Goal: Information Seeking & Learning: Learn about a topic

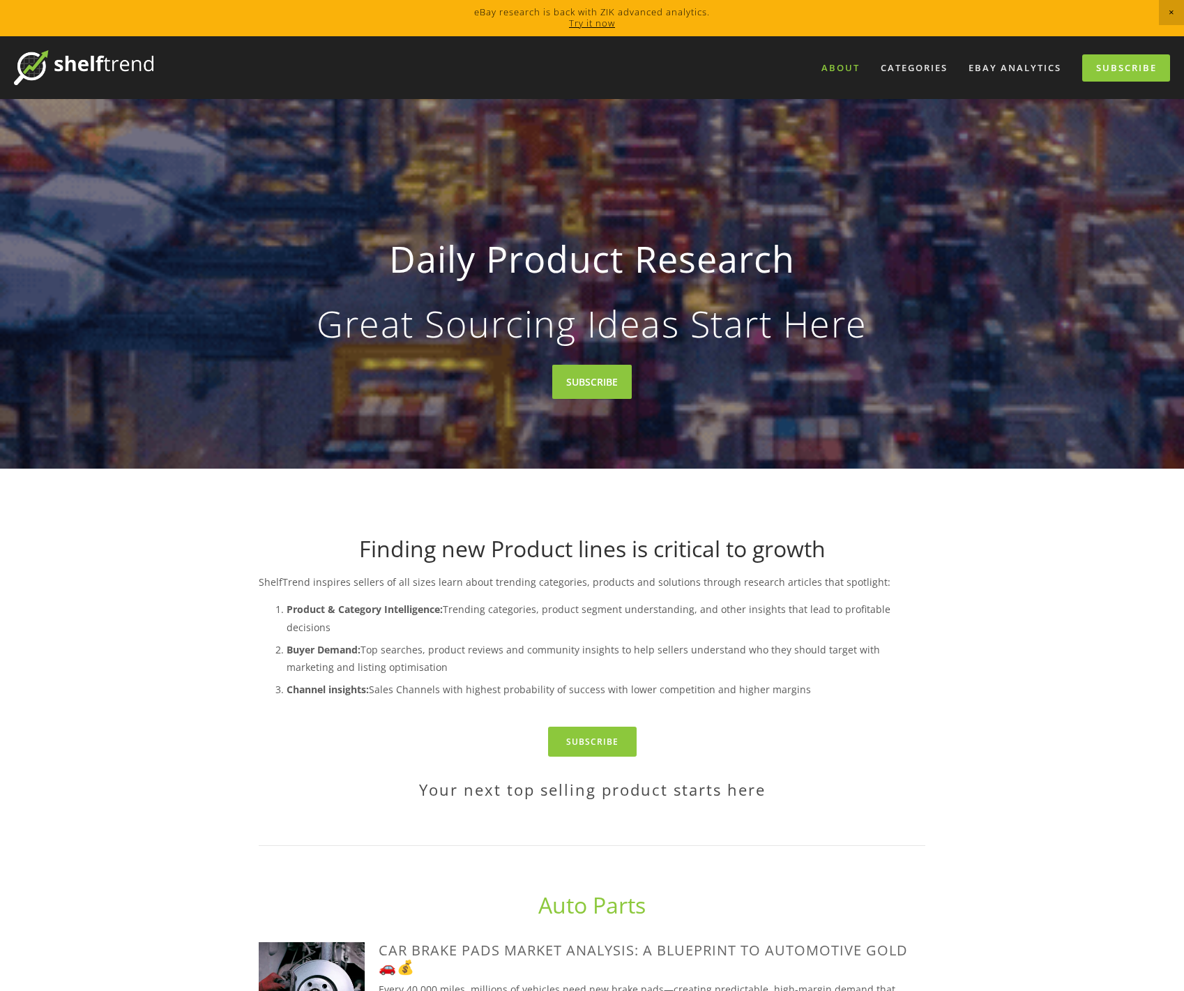
click at [846, 67] on link "About" at bounding box center [840, 67] width 56 height 23
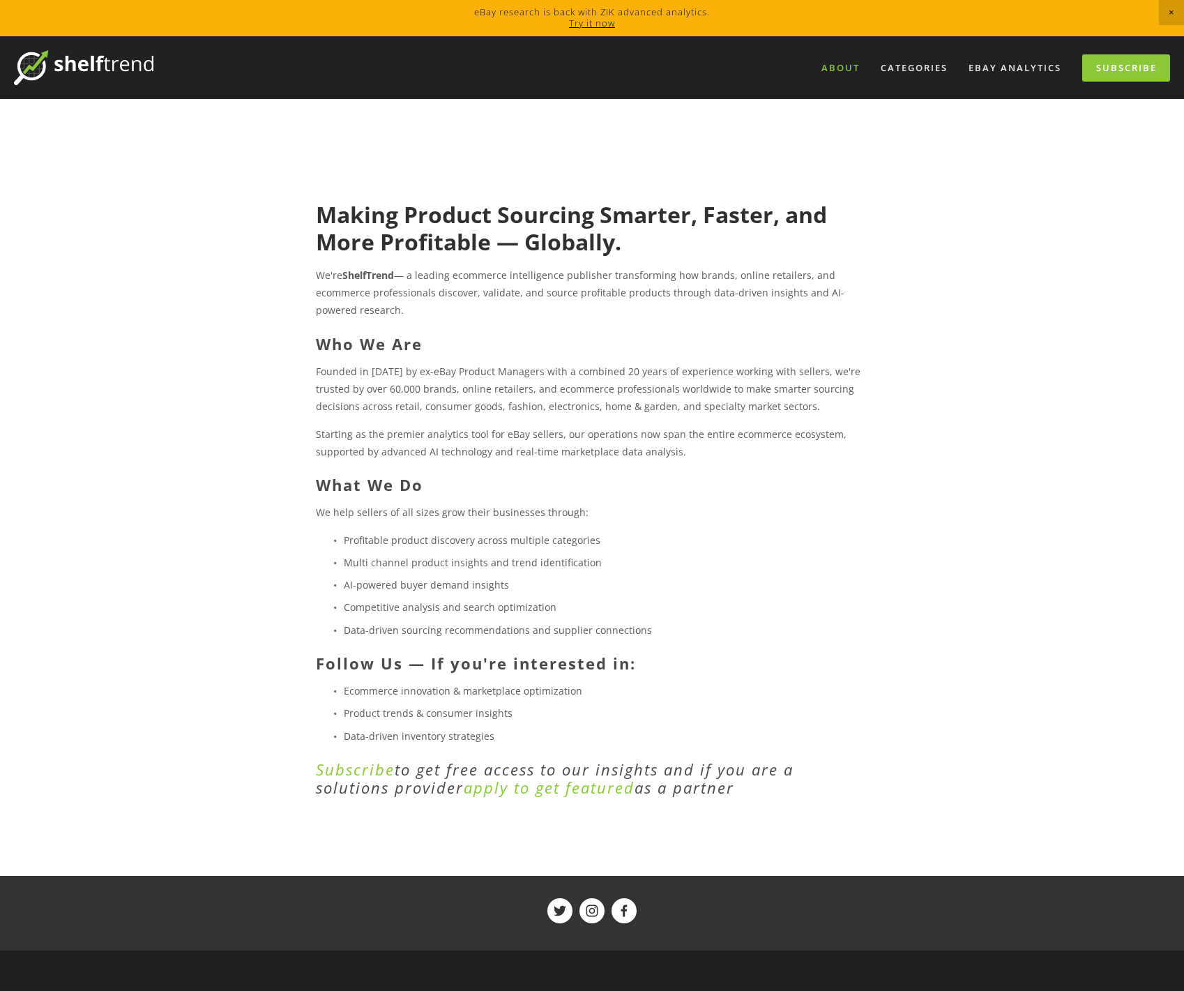
drag, startPoint x: 319, startPoint y: 275, endPoint x: 709, endPoint y: 303, distance: 390.8
click at [709, 303] on p "We're ShelfTrend — a leading ecommerce intelligence publisher transforming how …" at bounding box center [592, 292] width 552 height 53
copy p "We're ShelfTrend — a leading ecommerce intelligence publisher transforming how …"
